Goal: Task Accomplishment & Management: Use online tool/utility

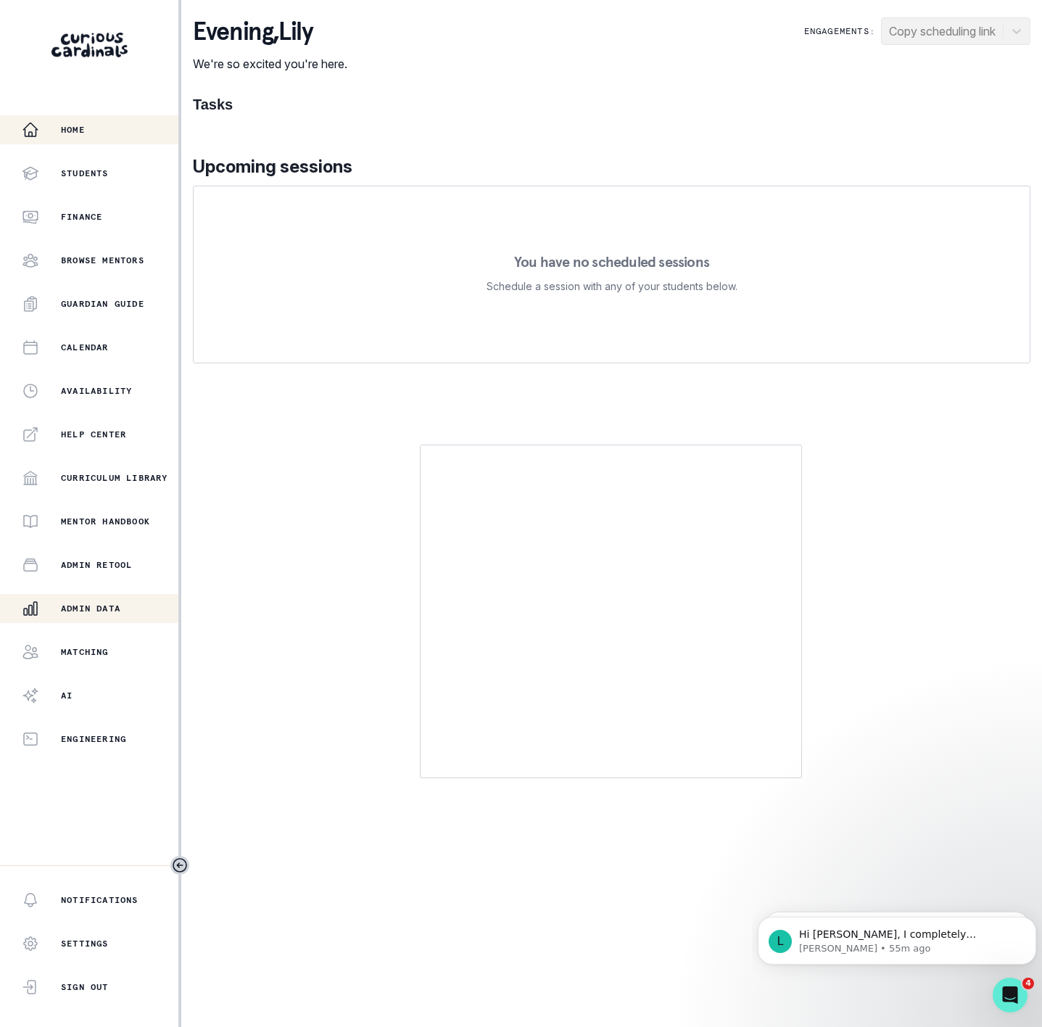
click at [105, 612] on p "Admin Data" at bounding box center [90, 609] width 59 height 12
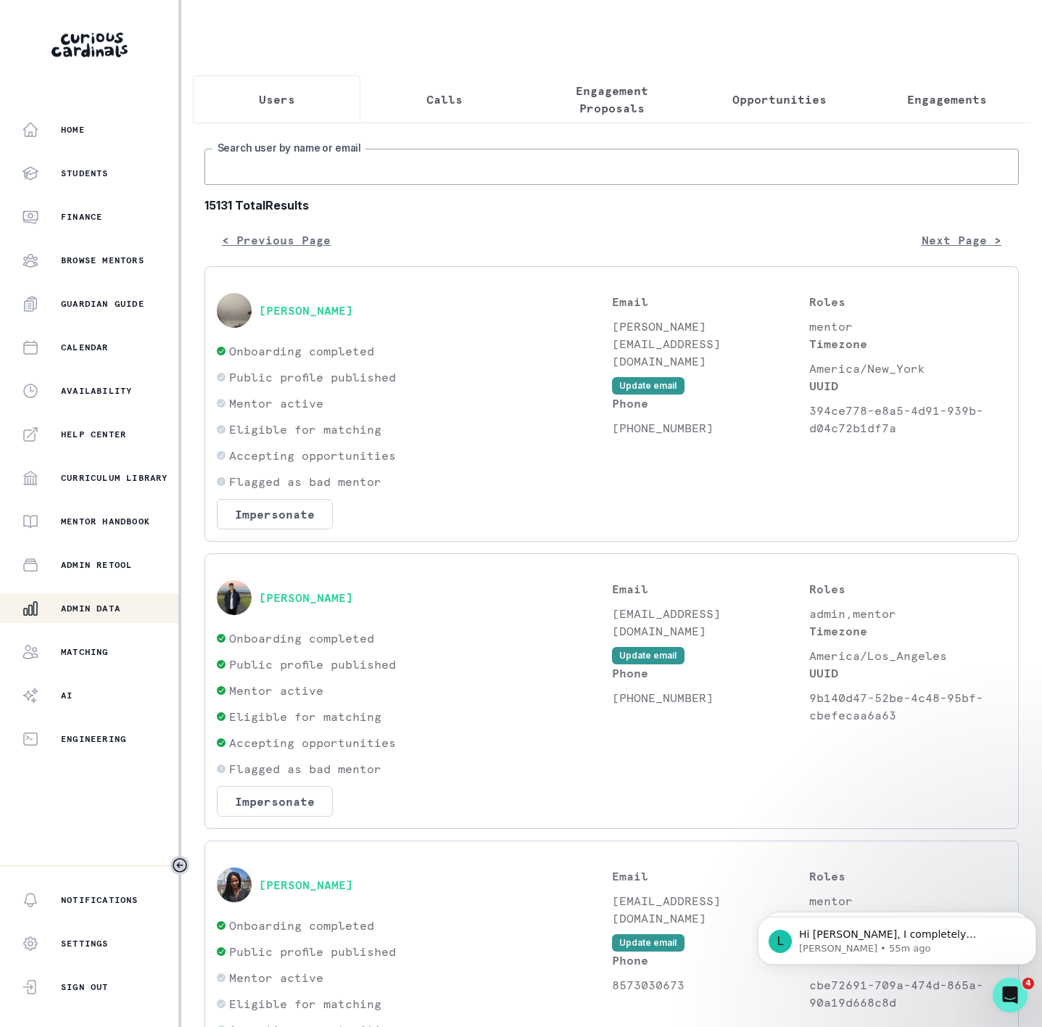
click at [285, 185] on input "Search user by name or email" at bounding box center [612, 167] width 815 height 36
paste input "Hi PARENT, I understand that you'd like to pause your subscription. To help do …"
drag, startPoint x: 986, startPoint y: 181, endPoint x: 112, endPoint y: 198, distance: 874.2
click at [112, 198] on div "Home Students Finance Browse Mentors Guardian Guide Calendar Availability Help …" at bounding box center [521, 513] width 1042 height 1027
type input ","
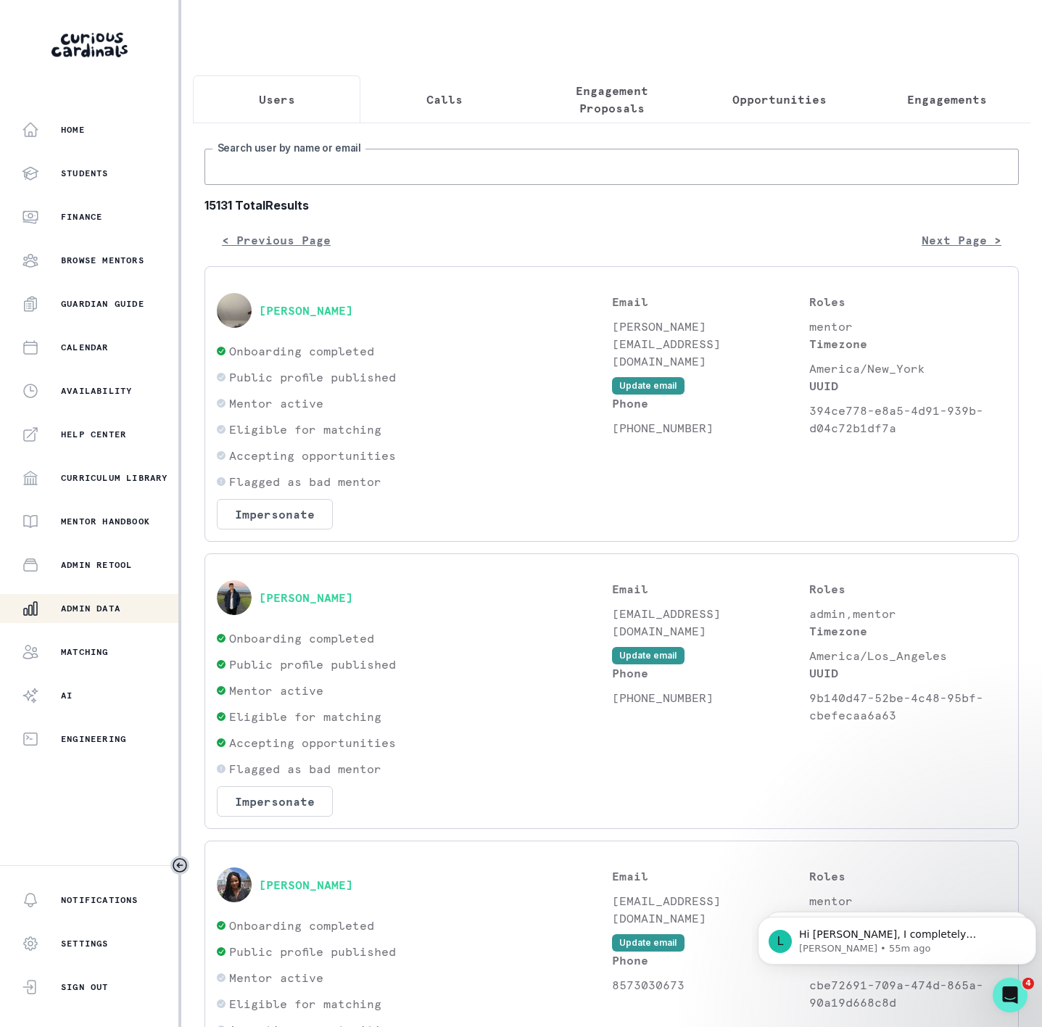
click at [229, 185] on input "Search user by name or email" at bounding box center [612, 167] width 815 height 36
type input "[PERSON_NAME]"
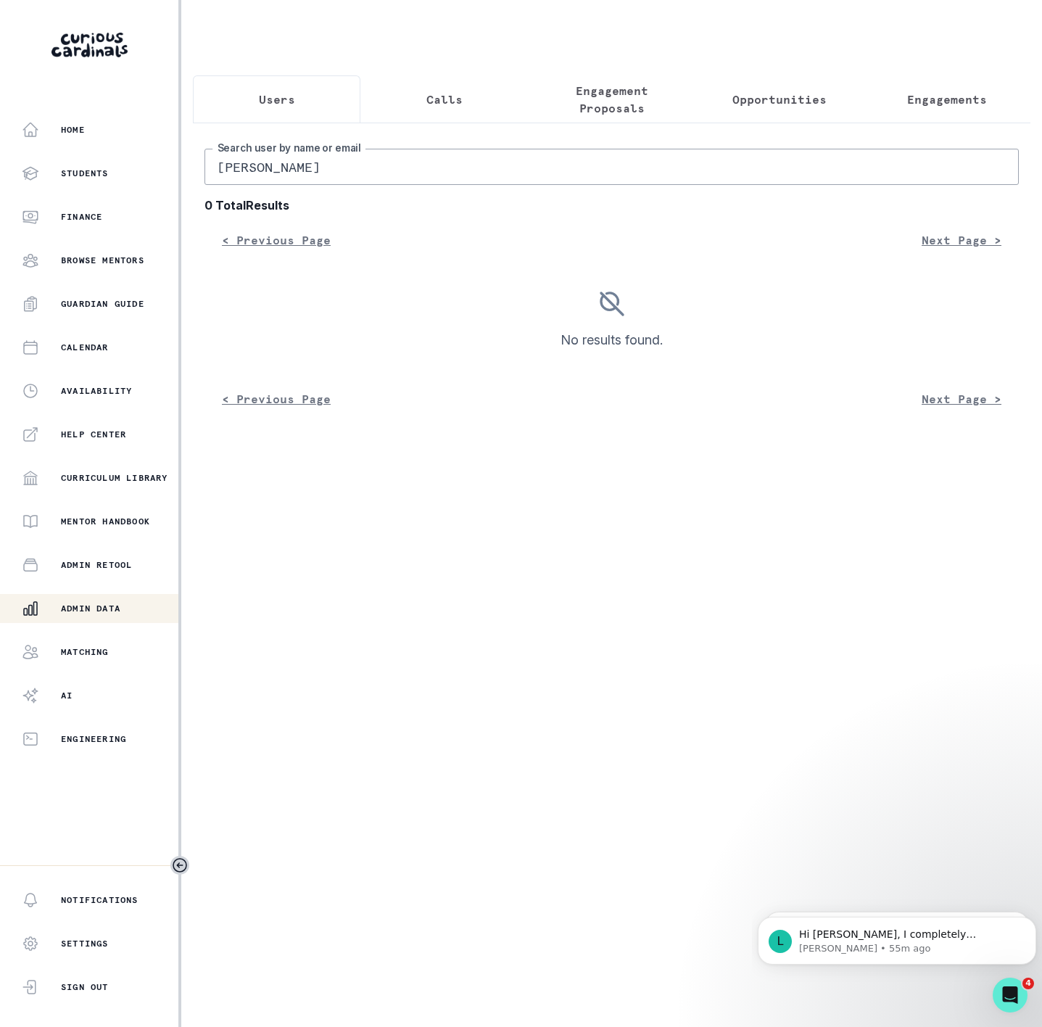
drag, startPoint x: 279, startPoint y: 189, endPoint x: 288, endPoint y: 186, distance: 10.1
click at [288, 185] on input "[PERSON_NAME]" at bounding box center [612, 167] width 815 height 36
type input "[PERSON_NAME]"
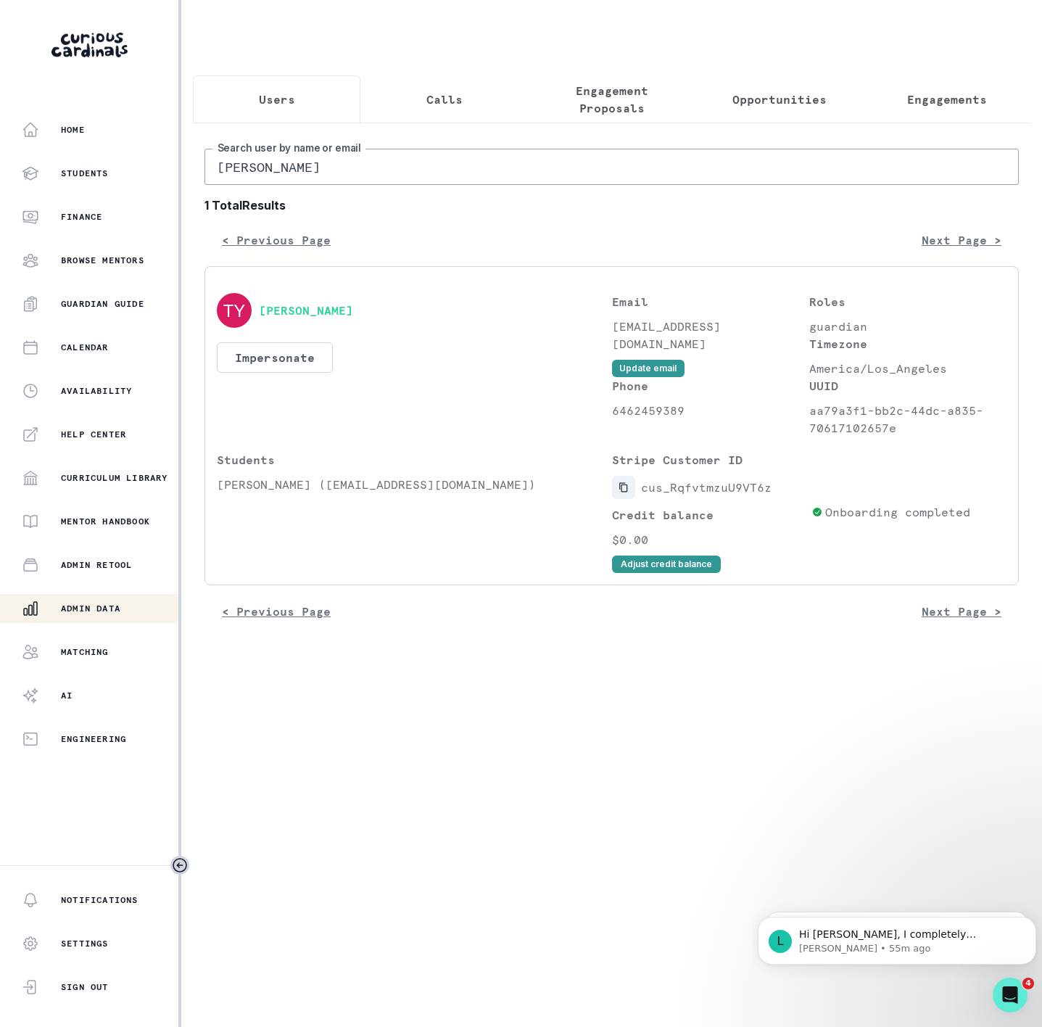
click at [621, 494] on button "Copied to clipboard" at bounding box center [623, 487] width 23 height 23
drag, startPoint x: 366, startPoint y: 184, endPoint x: 7, endPoint y: 192, distance: 359.2
click at [7, 192] on div "Home Students Finance Browse Mentors Guardian Guide Calendar Availability Help …" at bounding box center [521, 513] width 1042 height 1027
paste input "[PERSON_NAME]"
type input "[PERSON_NAME]"
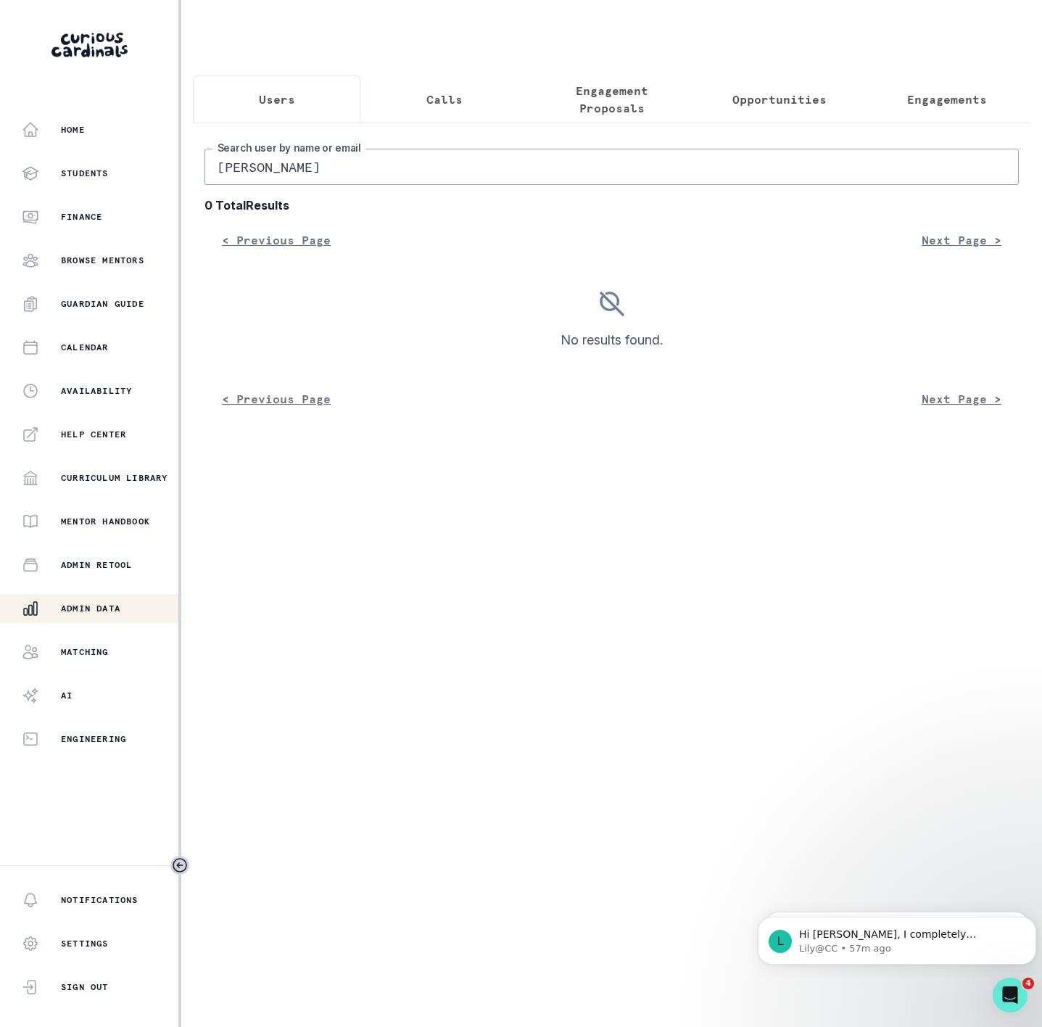
click at [220, 184] on input "[PERSON_NAME]" at bounding box center [612, 167] width 815 height 36
click at [362, 181] on input "[PERSON_NAME]" at bounding box center [612, 167] width 815 height 36
drag, startPoint x: 272, startPoint y: 186, endPoint x: 137, endPoint y: 209, distance: 136.9
click at [137, 209] on div "Home Students Finance Browse Mentors Guardian Guide Calendar Availability Help …" at bounding box center [521, 513] width 1042 height 1027
type input "[PERSON_NAME]"
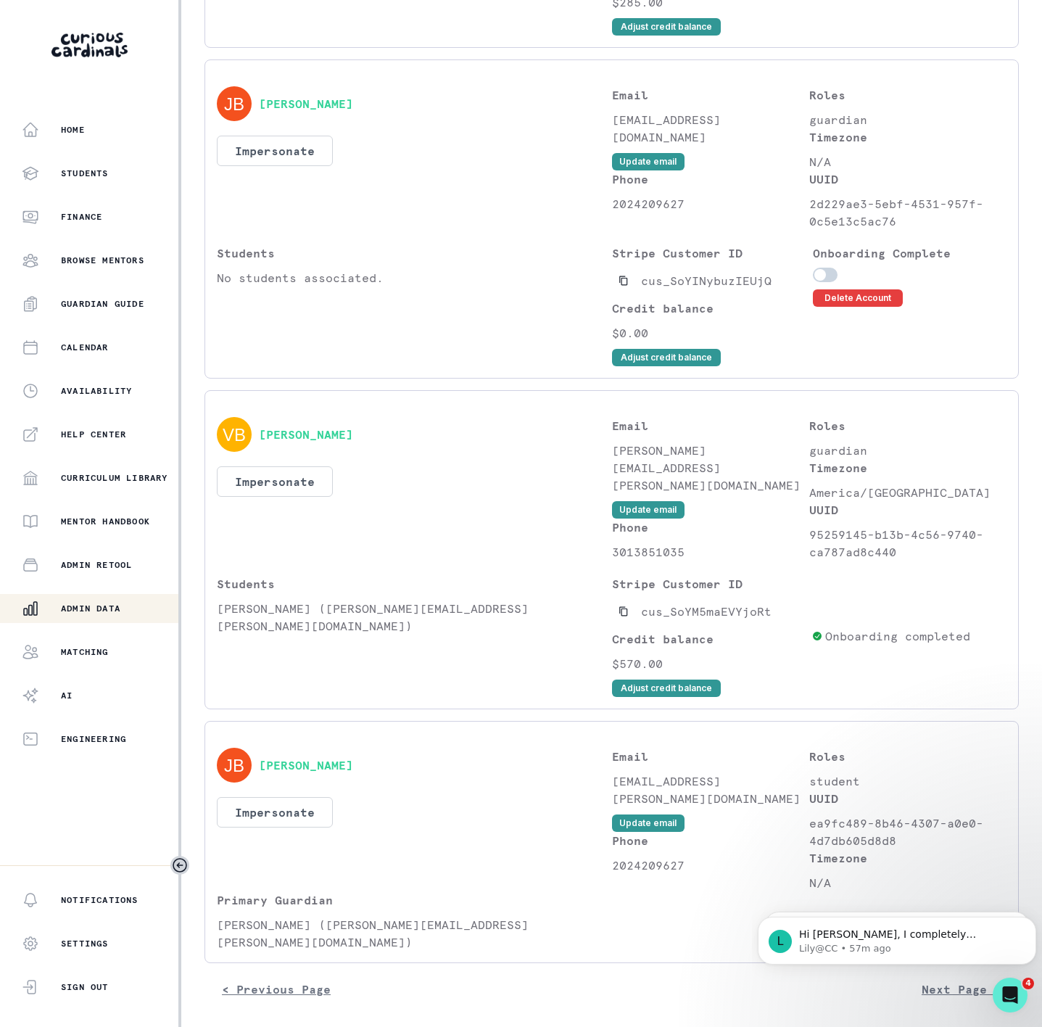
scroll to position [546, 0]
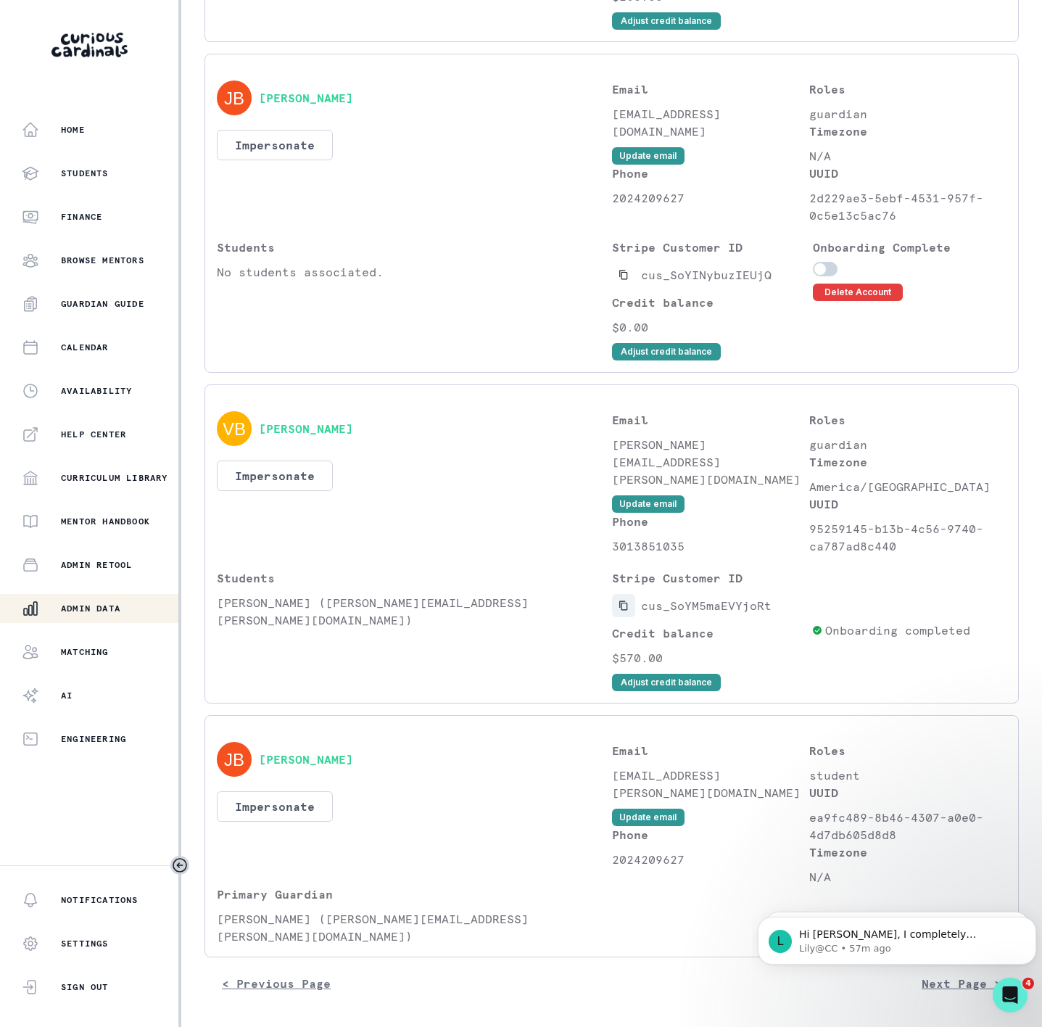
click at [619, 611] on icon "Copied to clipboard" at bounding box center [623, 605] width 8 height 9
click at [107, 595] on button "Admin Data" at bounding box center [90, 608] width 181 height 29
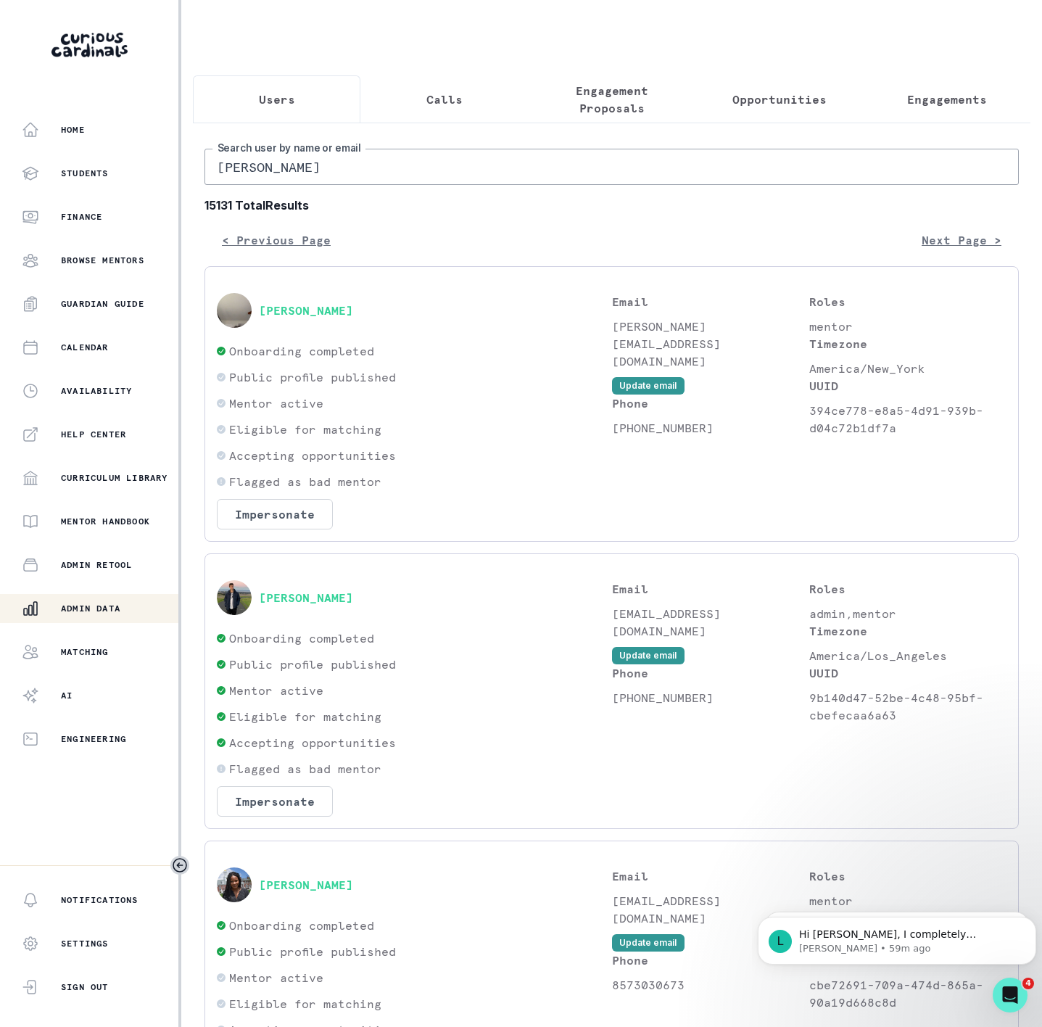
drag, startPoint x: 301, startPoint y: 184, endPoint x: 87, endPoint y: 188, distance: 214.0
click at [116, 188] on div "Home Students Finance Browse Mentors Guardian Guide Calendar Availability Help …" at bounding box center [521, 513] width 1042 height 1027
paste input "[PERSON_NAME]"
type input "[PERSON_NAME]"
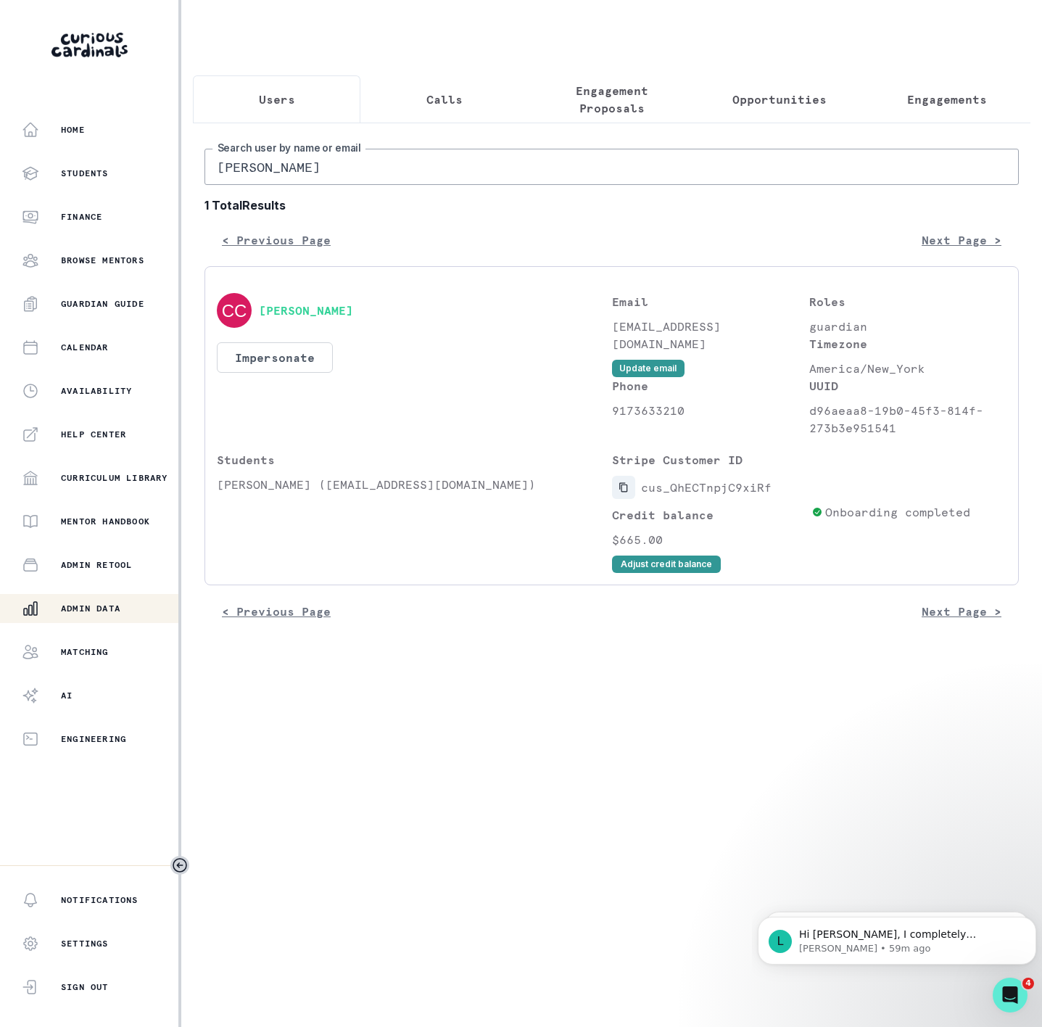
click at [627, 493] on icon "Copied to clipboard" at bounding box center [624, 487] width 10 height 10
click at [303, 392] on div "[PERSON_NAME] Impersonate Confirmation Are you sure? Impersonating means that w…" at bounding box center [414, 365] width 395 height 144
click at [287, 370] on button "Impersonate" at bounding box center [275, 357] width 116 height 30
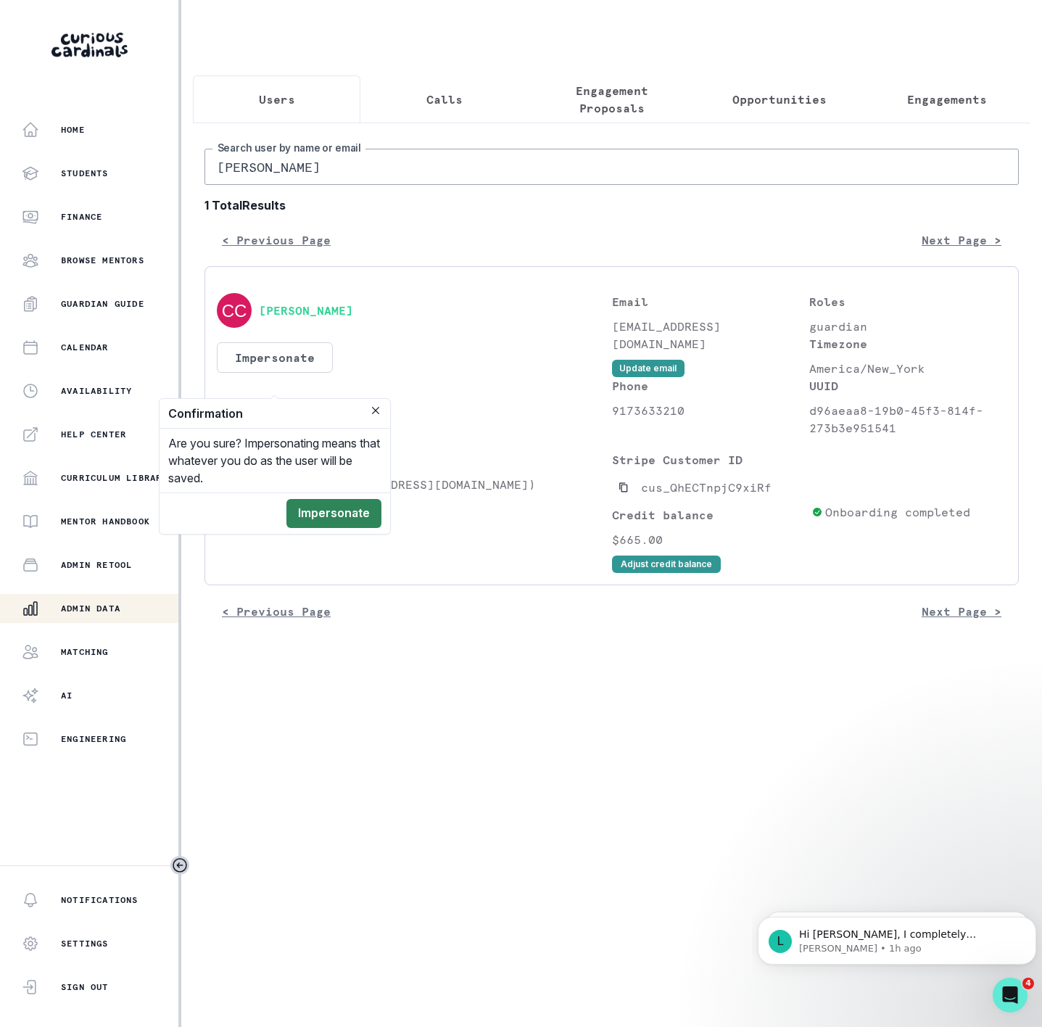
click at [296, 527] on button "Impersonate" at bounding box center [334, 513] width 95 height 29
